Goal: Transaction & Acquisition: Book appointment/travel/reservation

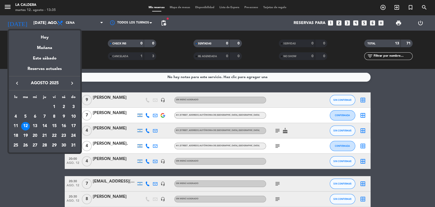
click at [71, 82] on icon "keyboard_arrow_right" at bounding box center [72, 83] width 6 height 6
click at [67, 125] on div "13" at bounding box center [63, 126] width 9 height 9
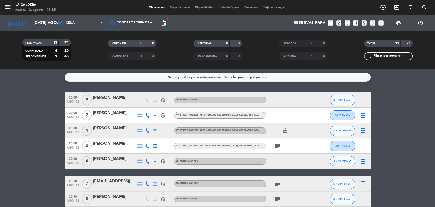
type input "sáb. [DATE]"
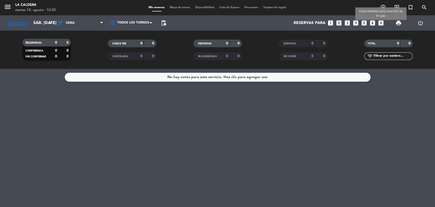
click at [382, 21] on icon "add_box" at bounding box center [381, 23] width 7 height 7
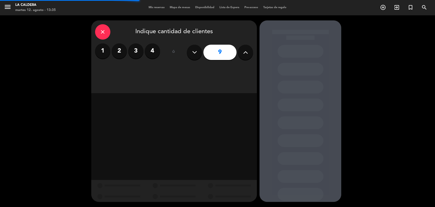
click at [254, 48] on div "close Indique cantidad de clientes 1 2 3 4 ó 9" at bounding box center [174, 56] width 166 height 73
click at [245, 51] on icon at bounding box center [245, 52] width 5 height 8
type input "10"
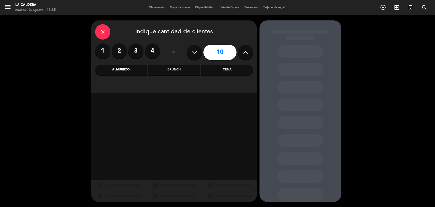
click at [228, 83] on div "close Indique cantidad de clientes 1 2 3 4 ó 10 Almuerzo Brunch Cena" at bounding box center [174, 56] width 166 height 73
click at [230, 70] on div "Cena" at bounding box center [227, 70] width 52 height 10
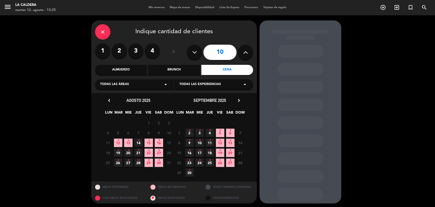
click at [233, 142] on span "13 •" at bounding box center [230, 142] width 8 height 8
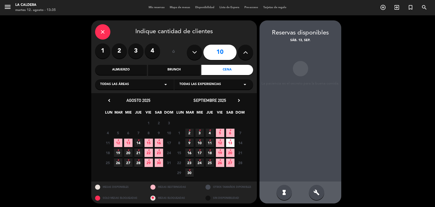
scroll to position [1, 0]
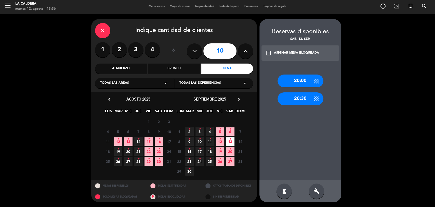
click at [292, 96] on div "20:30" at bounding box center [300, 98] width 46 height 13
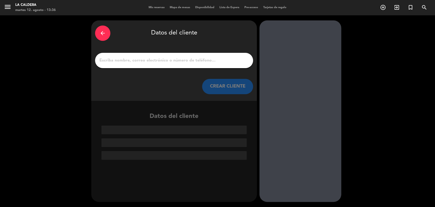
click at [250, 62] on div at bounding box center [174, 60] width 158 height 15
click at [244, 63] on input "1" at bounding box center [174, 60] width 150 height 7
paste input "[PERSON_NAME]"
type input "[PERSON_NAME]"
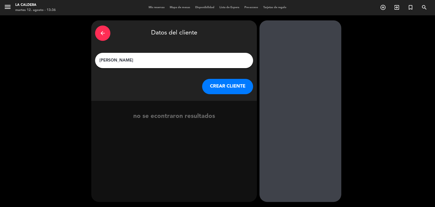
click at [237, 93] on button "CREAR CLIENTE" at bounding box center [227, 86] width 51 height 15
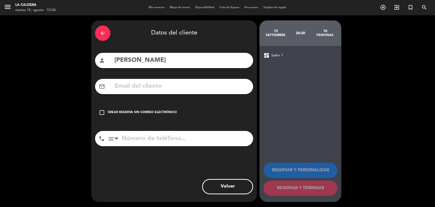
click at [117, 92] on div "mail_outline" at bounding box center [174, 86] width 158 height 15
click at [118, 86] on input "text" at bounding box center [181, 86] width 135 height 10
paste input "[EMAIL_ADDRESS][DOMAIN_NAME]"
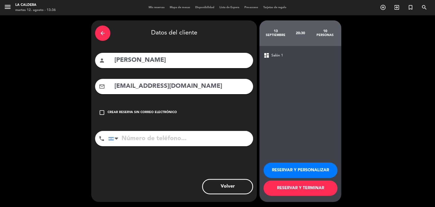
type input "[EMAIL_ADDRESS][DOMAIN_NAME]"
click at [185, 134] on input "tel" at bounding box center [180, 138] width 145 height 15
paste input "1149697462"
type input "1149697462"
click at [325, 166] on button "RESERVAR Y PERSONALIZAR" at bounding box center [300, 169] width 74 height 15
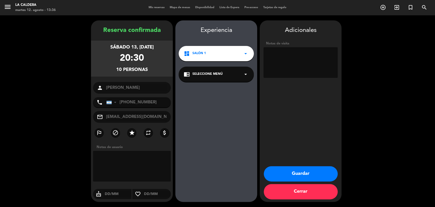
click at [315, 63] on textarea at bounding box center [300, 62] width 74 height 31
type textarea "SEÑA $12.000"
click at [290, 177] on button "Guardar" at bounding box center [301, 173] width 74 height 15
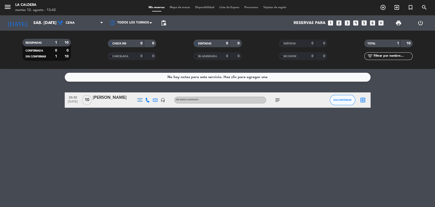
click at [92, 102] on div "10" at bounding box center [87, 99] width 12 height 15
click at [90, 101] on span "10" at bounding box center [87, 100] width 10 height 10
click at [292, 103] on div "subject" at bounding box center [289, 99] width 46 height 15
click at [100, 102] on div at bounding box center [114, 103] width 43 height 4
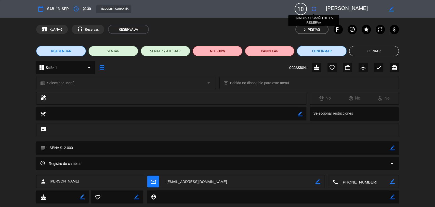
click at [313, 10] on icon "fullscreen" at bounding box center [314, 9] width 6 height 6
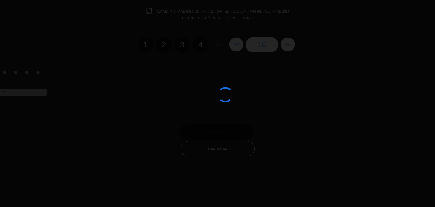
click at [234, 46] on div at bounding box center [217, 103] width 435 height 207
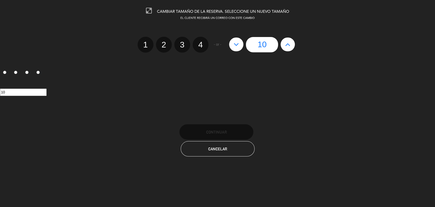
click at [234, 46] on icon at bounding box center [236, 44] width 5 height 8
type input "9"
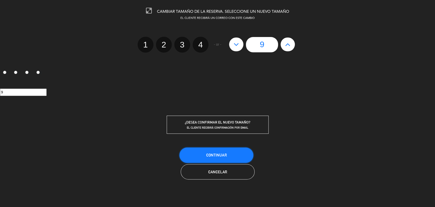
click at [244, 159] on button "Continuar" at bounding box center [216, 154] width 74 height 15
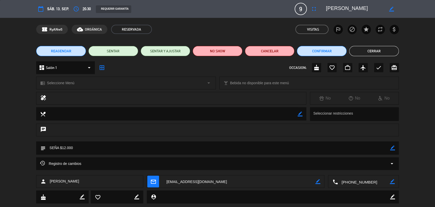
click at [351, 50] on button "Cerrar" at bounding box center [374, 51] width 50 height 10
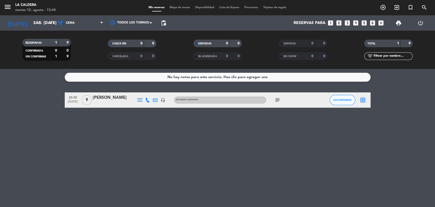
click at [46, 29] on div "[DATE] sáb. [DATE] arrow_drop_down" at bounding box center [29, 22] width 51 height 15
click at [48, 21] on icon "arrow_drop_down" at bounding box center [50, 23] width 6 height 6
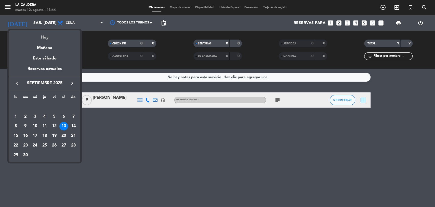
click at [48, 33] on div "Hoy" at bounding box center [44, 35] width 71 height 10
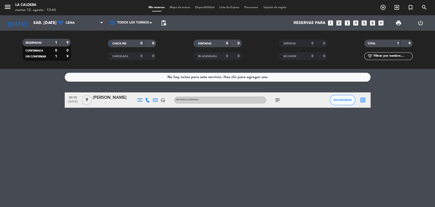
type input "[DATE] ago."
